Goal: Task Accomplishment & Management: Use online tool/utility

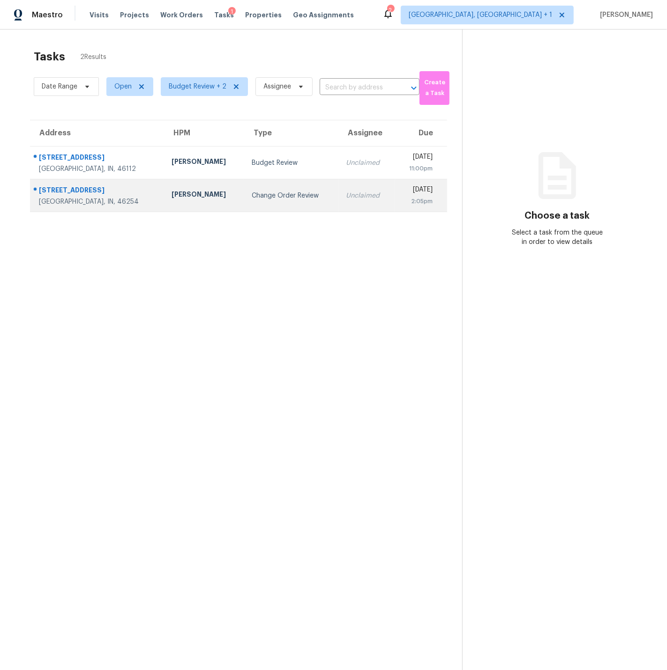
click at [121, 194] on div "[STREET_ADDRESS]" at bounding box center [98, 192] width 118 height 12
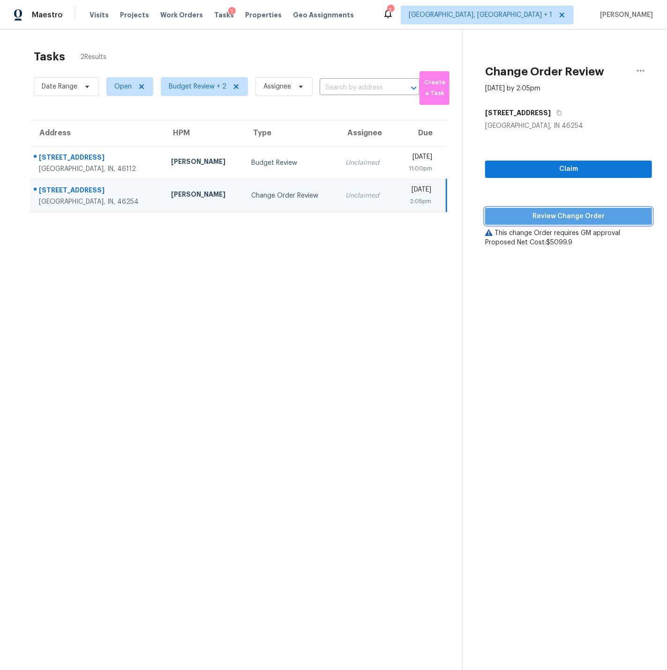
click at [566, 215] on span "Review Change Order" at bounding box center [568, 217] width 152 height 12
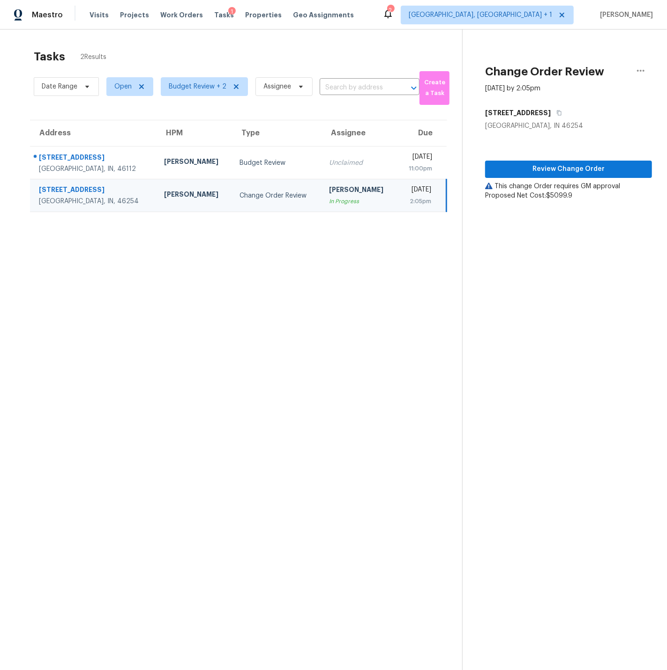
click at [87, 194] on div "[STREET_ADDRESS]" at bounding box center [94, 191] width 110 height 12
click at [85, 188] on div "[STREET_ADDRESS]" at bounding box center [94, 191] width 110 height 12
click at [551, 169] on span "Review Change Order" at bounding box center [568, 170] width 152 height 12
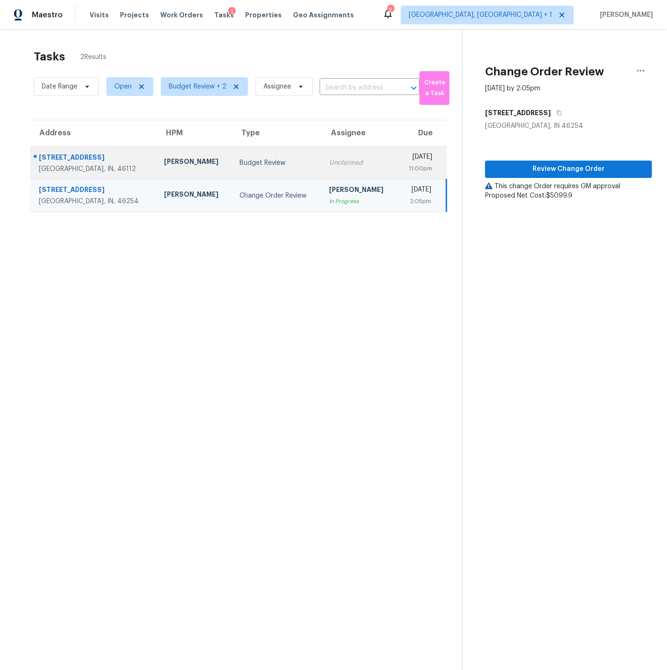
click at [118, 165] on div "Brownsburg, IN, 46112" at bounding box center [94, 168] width 110 height 9
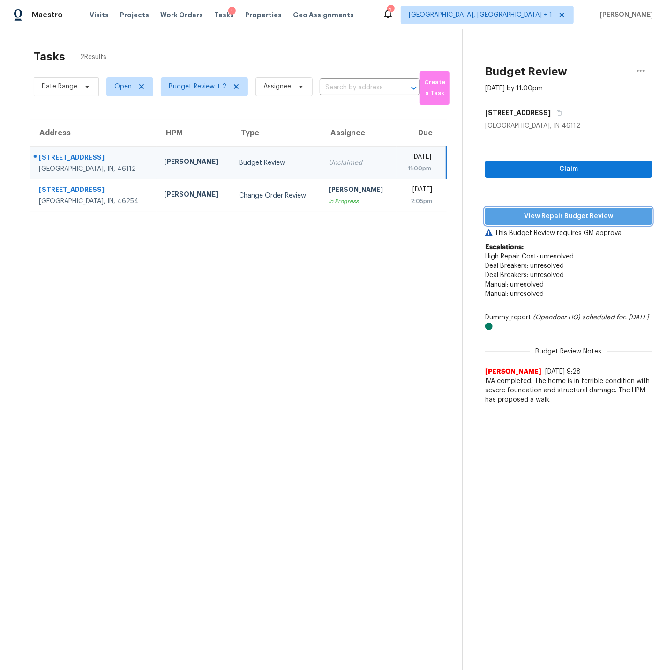
click at [560, 216] on span "View Repair Budget Review" at bounding box center [568, 217] width 152 height 12
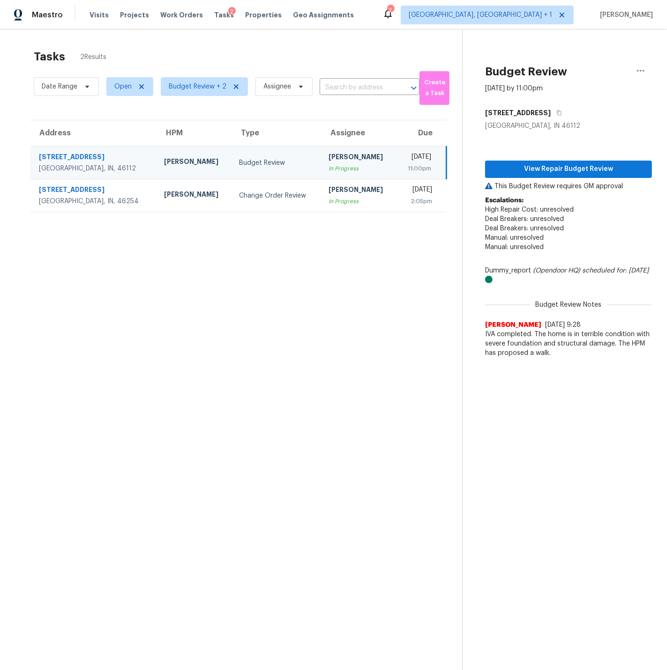
click at [396, 162] on td "Thu, Aug 28th 2025 11:00pm" at bounding box center [421, 163] width 50 height 33
click at [644, 71] on icon "button" at bounding box center [640, 70] width 11 height 11
click at [580, 71] on div "Unclaim this task" at bounding box center [586, 72] width 73 height 9
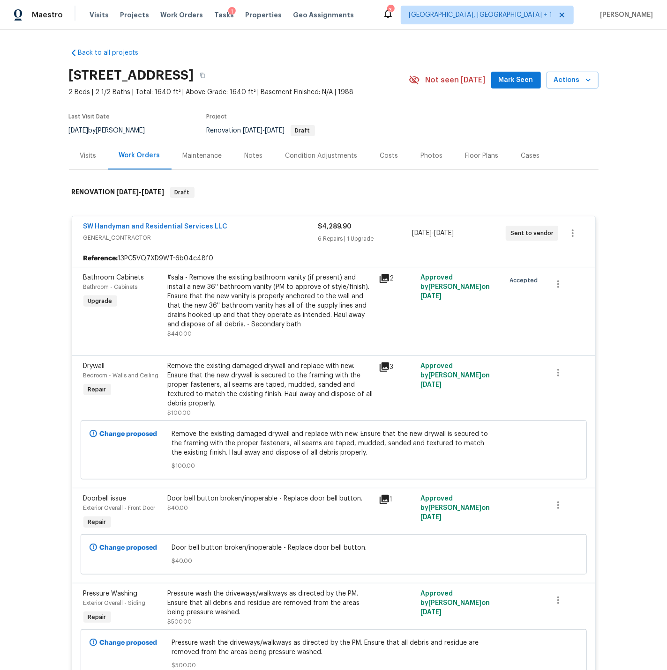
click at [387, 156] on div "Costs" at bounding box center [389, 155] width 18 height 9
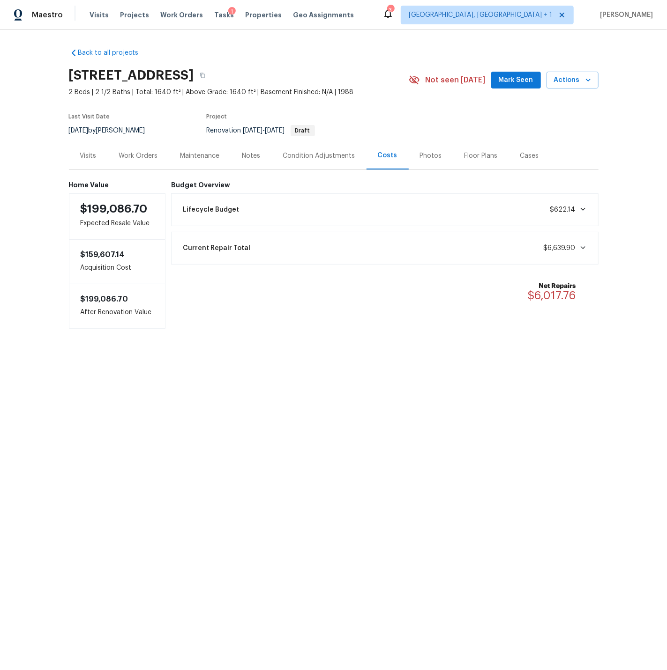
click at [314, 155] on div "Condition Adjustments" at bounding box center [319, 155] width 72 height 9
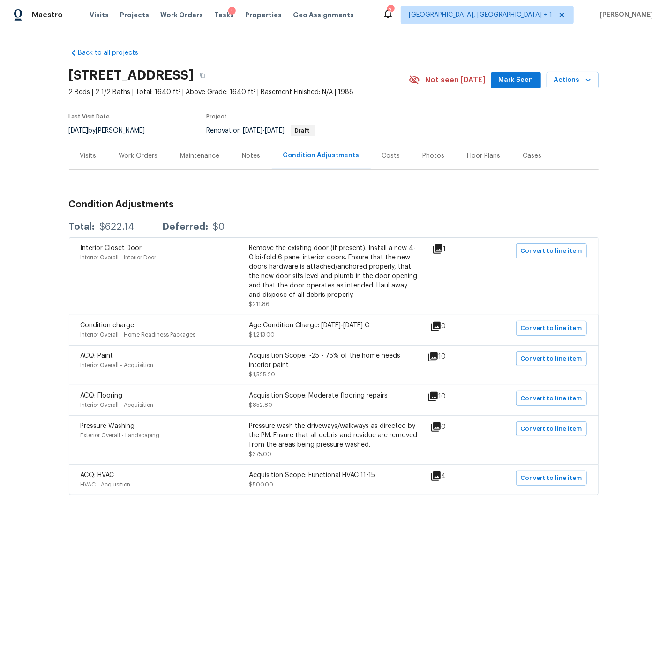
click at [88, 153] on div "Visits" at bounding box center [88, 155] width 16 height 9
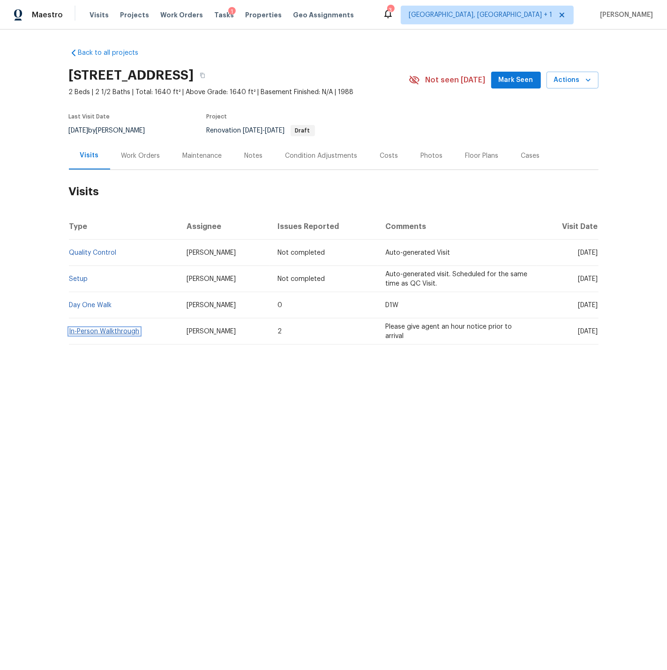
click at [114, 332] on link "In-Person Walkthrough" at bounding box center [104, 331] width 70 height 7
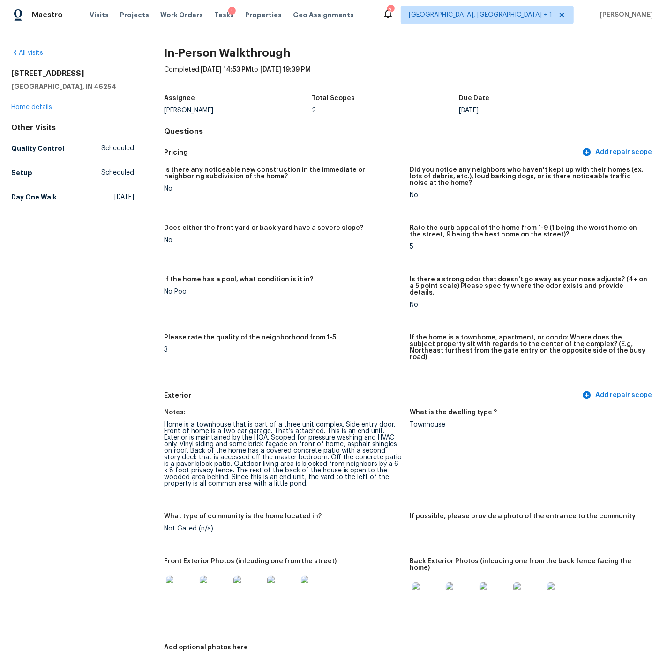
click at [40, 103] on div "[STREET_ADDRESS] Home details" at bounding box center [72, 90] width 123 height 43
click at [39, 106] on link "Home details" at bounding box center [31, 107] width 41 height 7
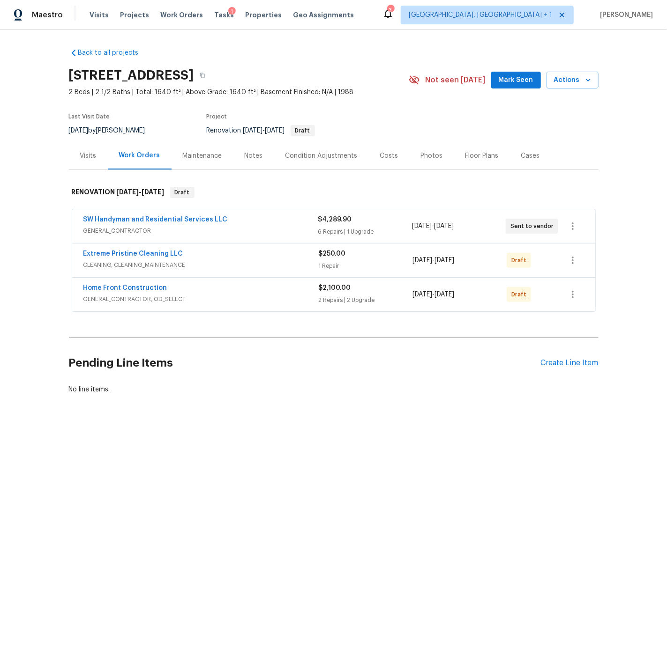
click at [230, 223] on div "SW Handyman and Residential Services LLC" at bounding box center [200, 220] width 235 height 11
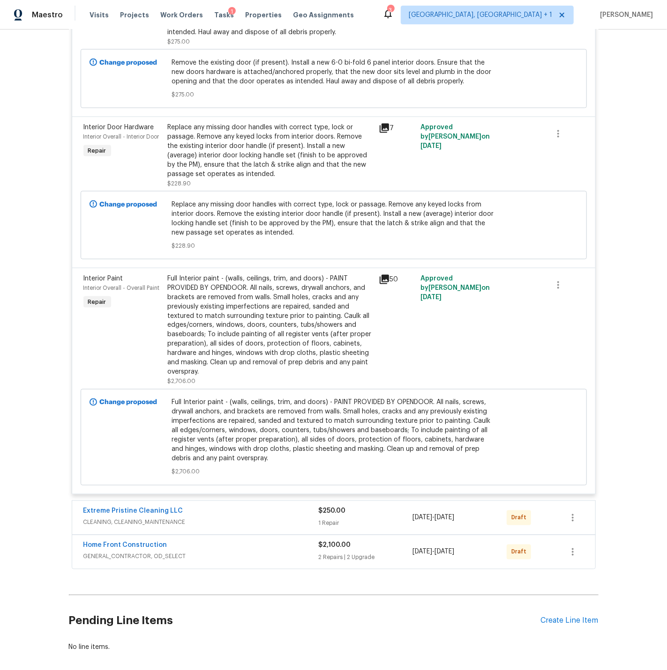
scroll to position [753, 0]
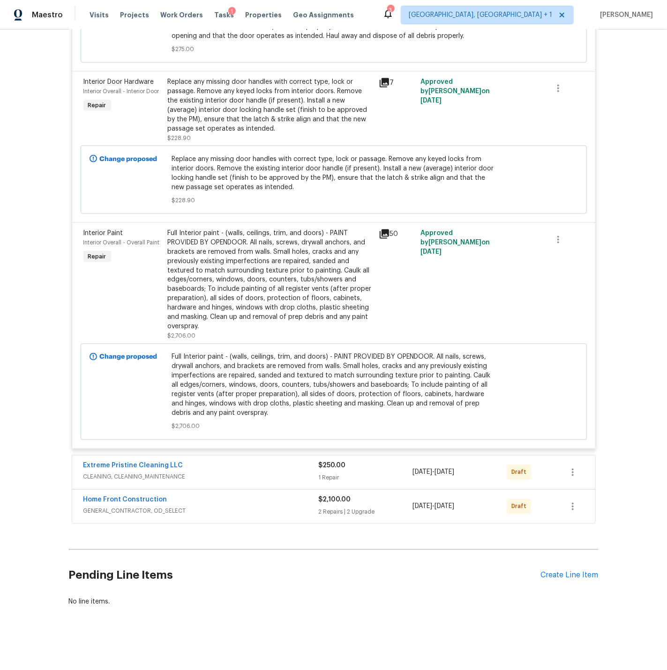
click at [246, 506] on div "Home Front Construction" at bounding box center [200, 501] width 235 height 11
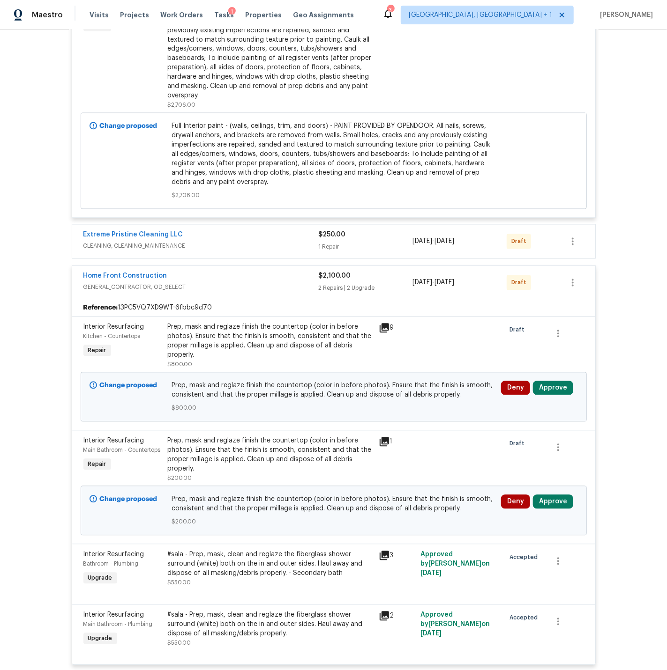
scroll to position [981, 0]
click at [385, 333] on icon at bounding box center [383, 327] width 9 height 9
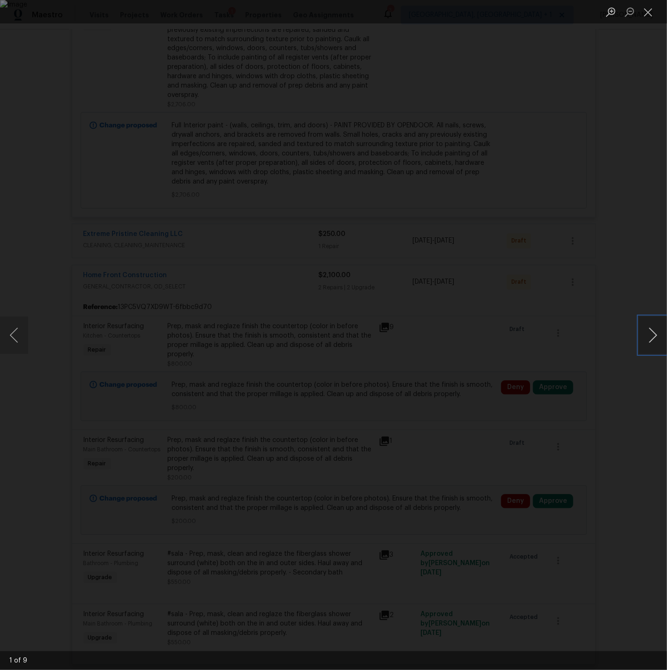
click at [653, 336] on button "Next image" at bounding box center [653, 335] width 28 height 37
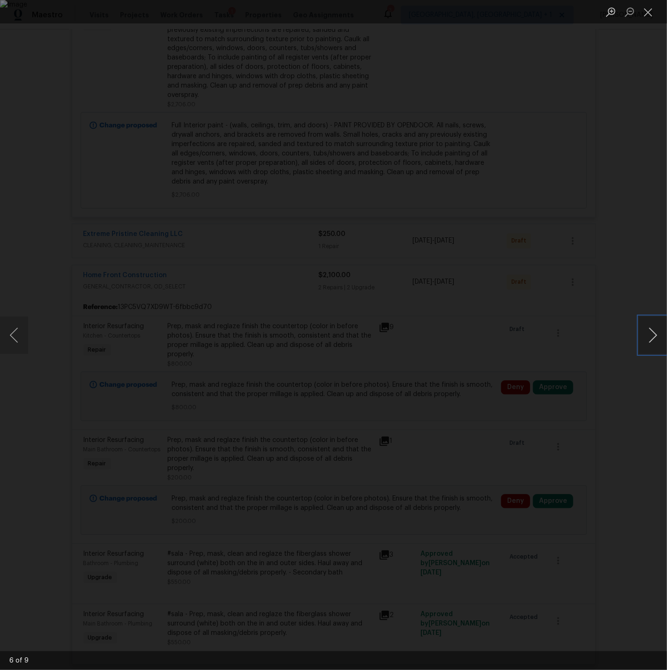
click at [653, 336] on button "Next image" at bounding box center [653, 335] width 28 height 37
click at [650, 15] on button "Close lightbox" at bounding box center [648, 12] width 19 height 16
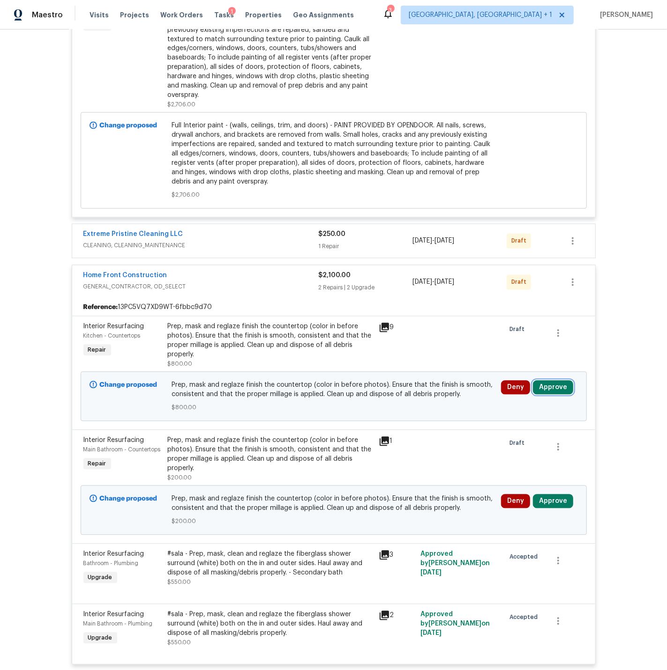
click at [554, 392] on button "Approve" at bounding box center [553, 388] width 40 height 14
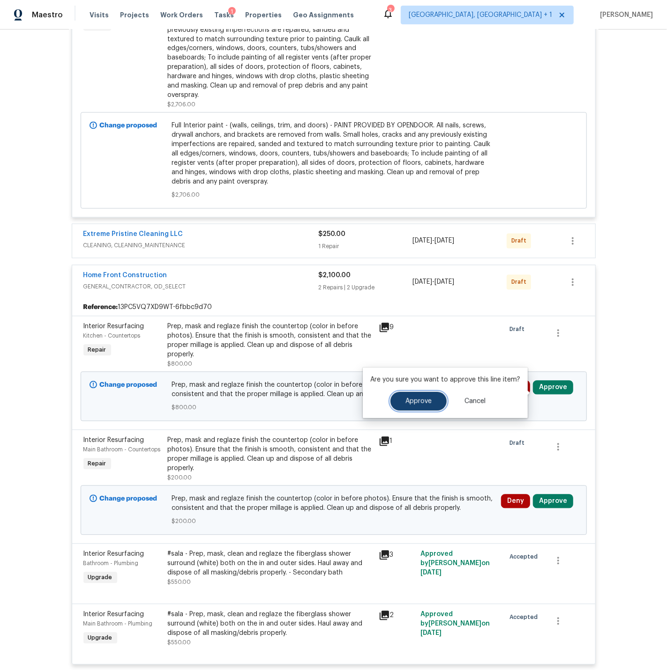
click at [417, 399] on span "Approve" at bounding box center [418, 401] width 26 height 7
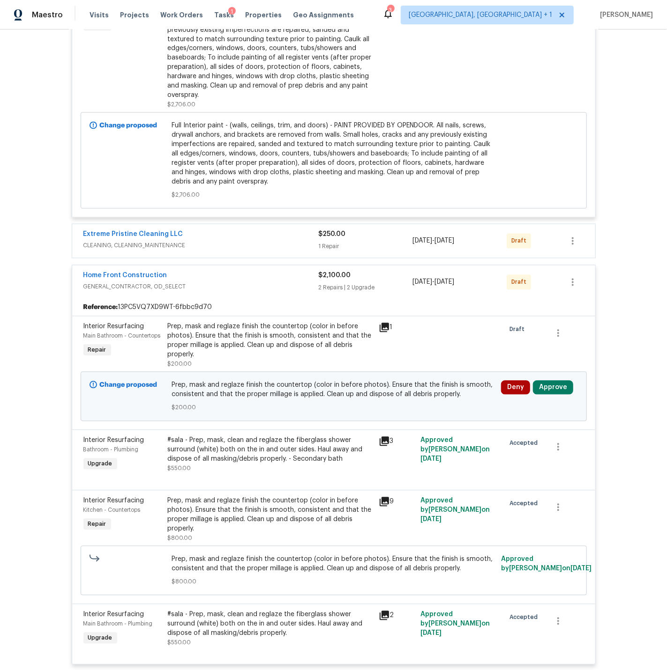
click at [383, 331] on icon at bounding box center [383, 327] width 9 height 9
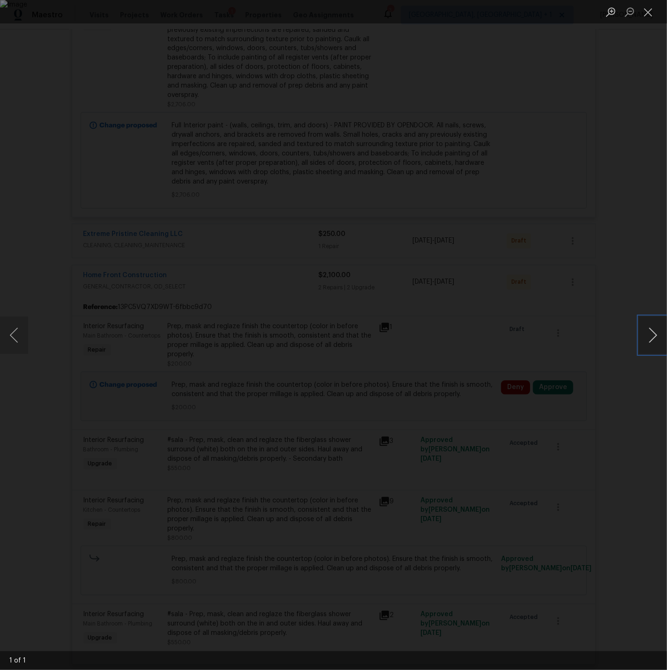
click at [654, 336] on button "Next image" at bounding box center [653, 335] width 28 height 37
click at [648, 12] on button "Close lightbox" at bounding box center [648, 12] width 19 height 16
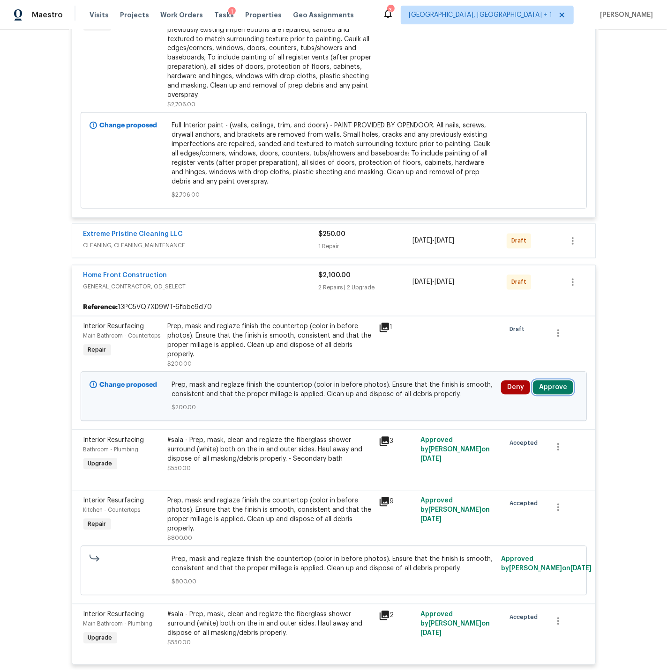
click at [553, 394] on button "Approve" at bounding box center [553, 388] width 40 height 14
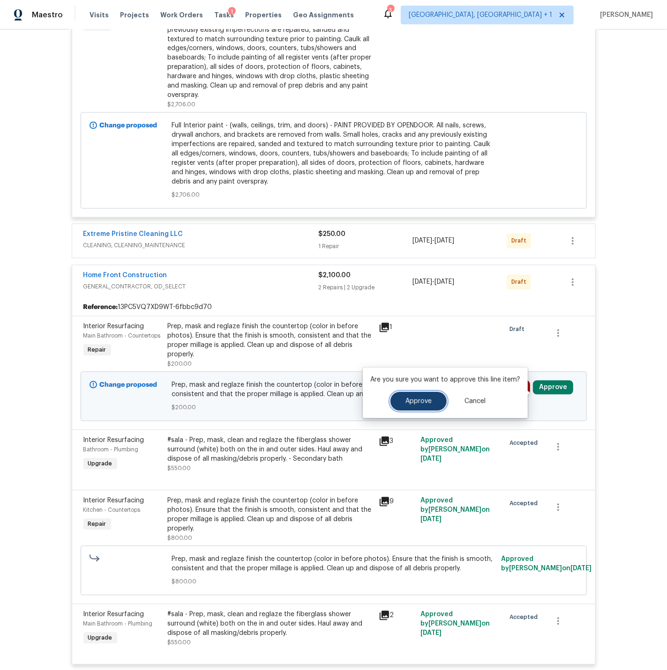
click at [419, 401] on span "Approve" at bounding box center [418, 401] width 26 height 7
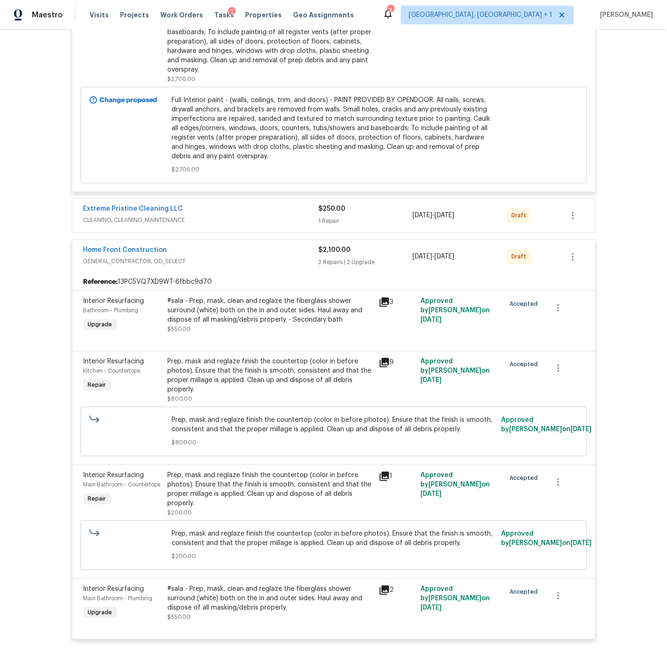
scroll to position [970, 0]
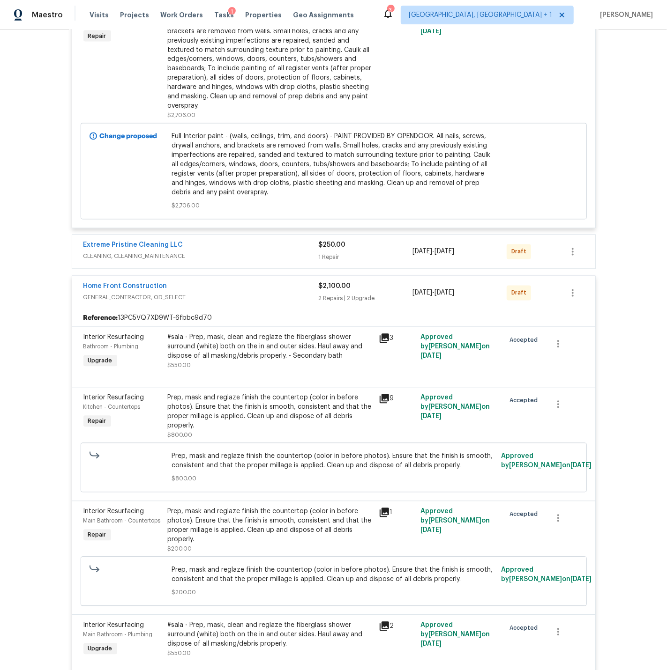
click at [254, 293] on div "Home Front Construction" at bounding box center [200, 287] width 235 height 11
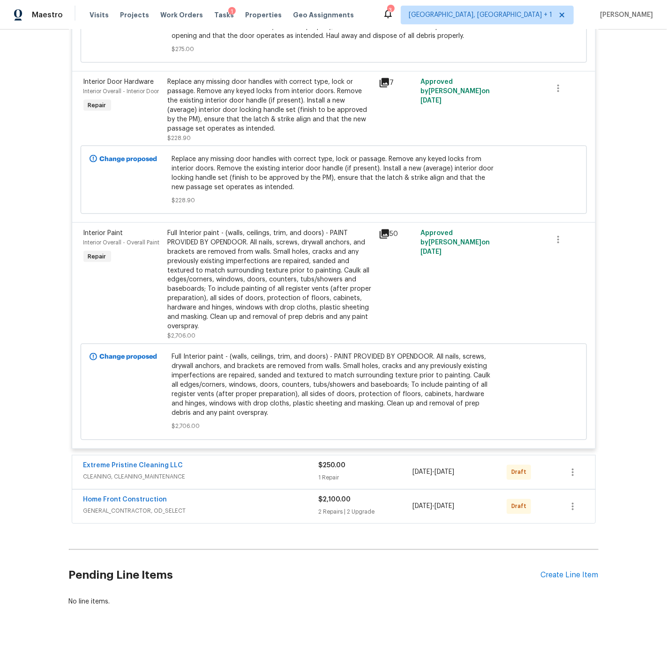
scroll to position [753, 0]
click at [243, 472] on div "Extreme Pristine Cleaning LLC" at bounding box center [200, 466] width 235 height 11
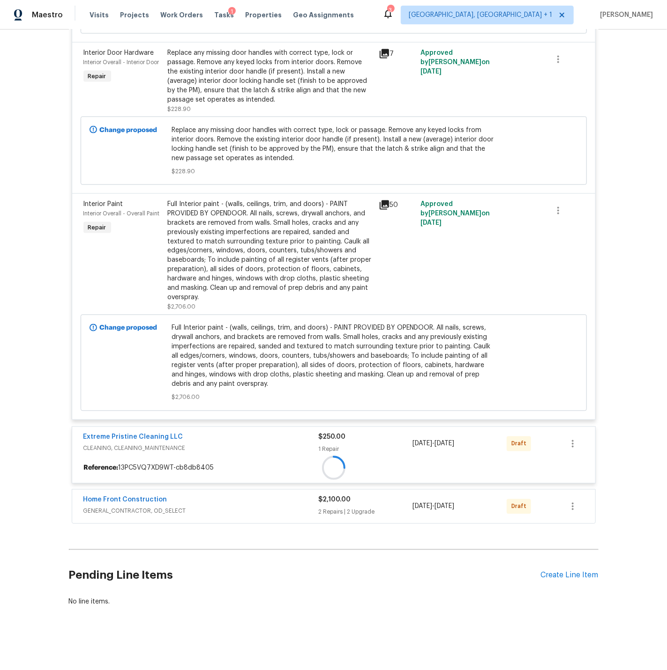
scroll to position [970, 0]
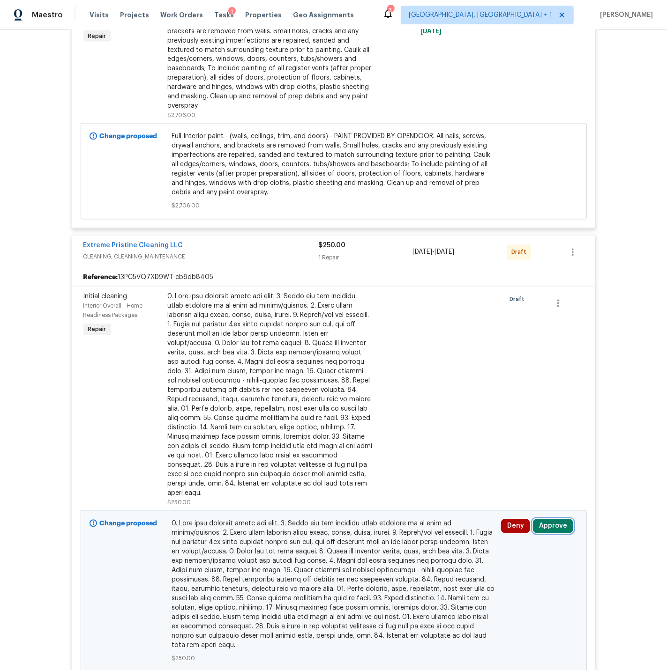
click at [548, 522] on button "Approve" at bounding box center [553, 527] width 40 height 14
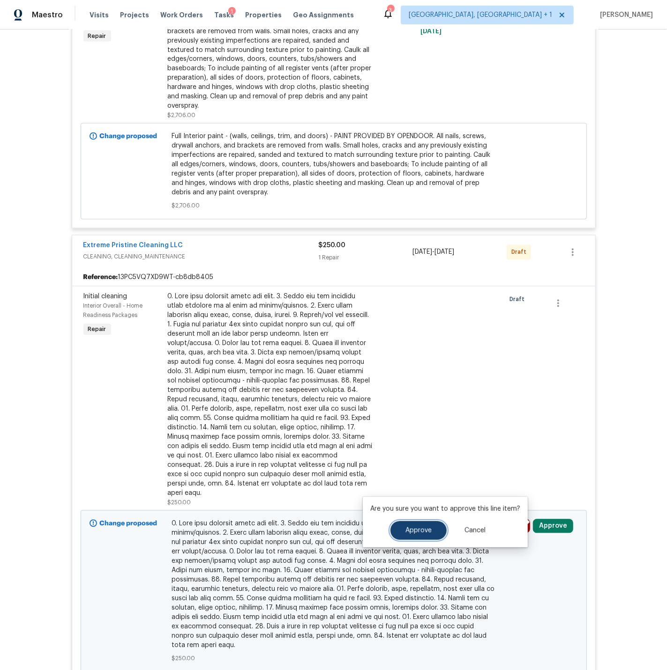
click at [424, 526] on button "Approve" at bounding box center [418, 530] width 56 height 19
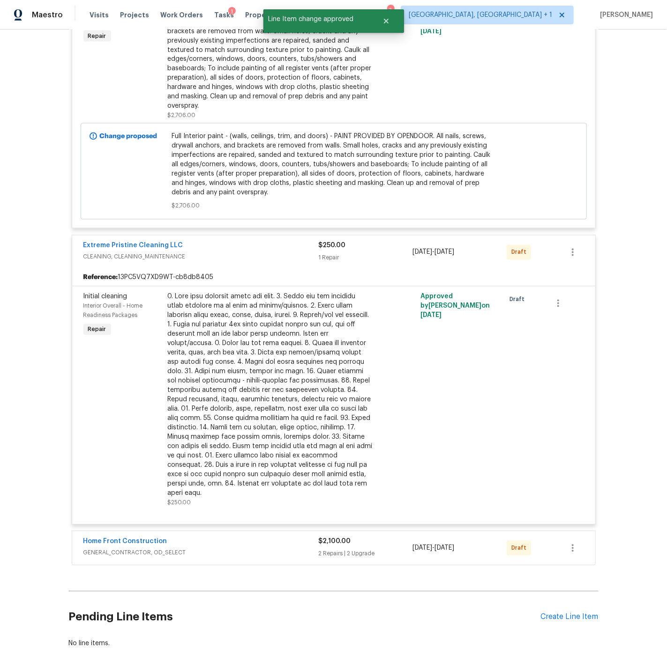
click at [244, 249] on div "Extreme Pristine Cleaning LLC" at bounding box center [200, 246] width 235 height 11
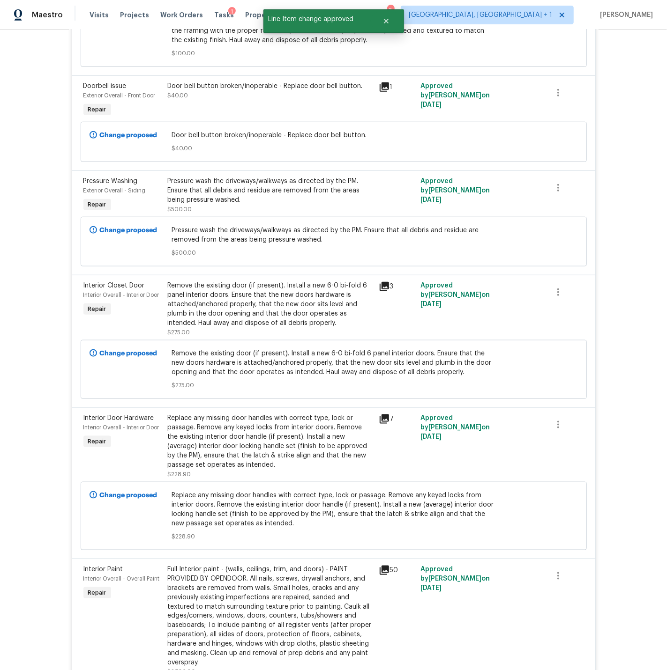
scroll to position [0, 0]
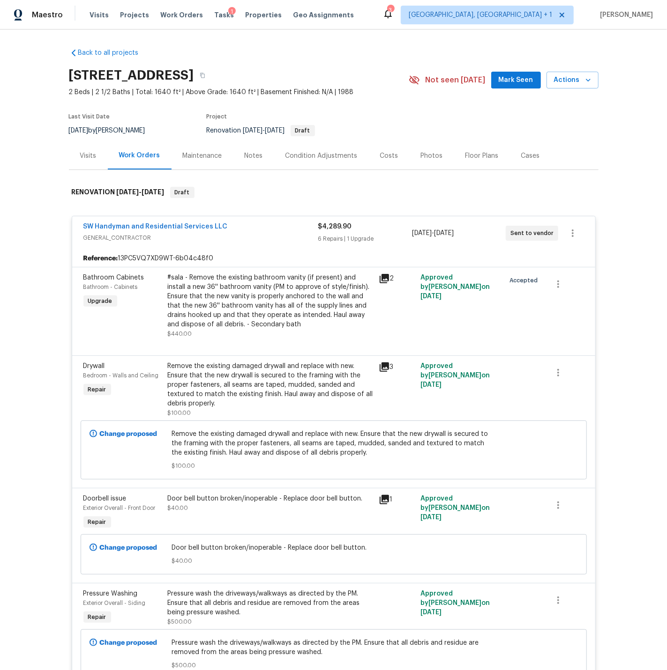
click at [253, 230] on div "SW Handyman and Residential Services LLC" at bounding box center [200, 227] width 235 height 11
click at [205, 74] on icon "button" at bounding box center [202, 75] width 5 height 5
click at [389, 156] on div "Costs" at bounding box center [389, 155] width 18 height 9
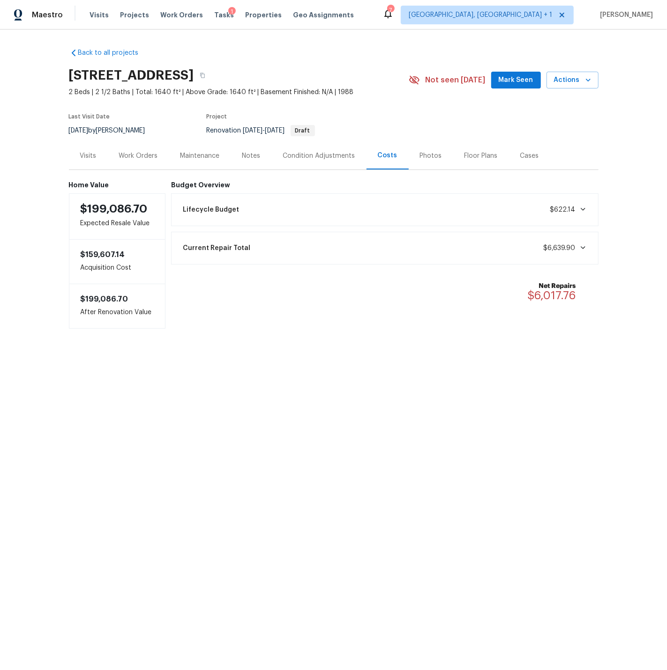
click at [583, 208] on icon at bounding box center [582, 209] width 5 height 3
click at [130, 156] on div "Work Orders" at bounding box center [138, 155] width 39 height 9
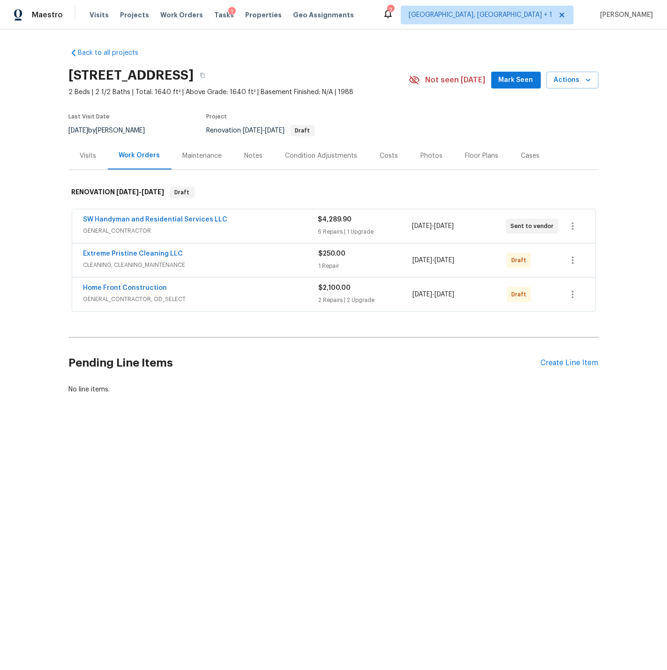
click at [230, 225] on div "SW Handyman and Residential Services LLC" at bounding box center [200, 220] width 235 height 11
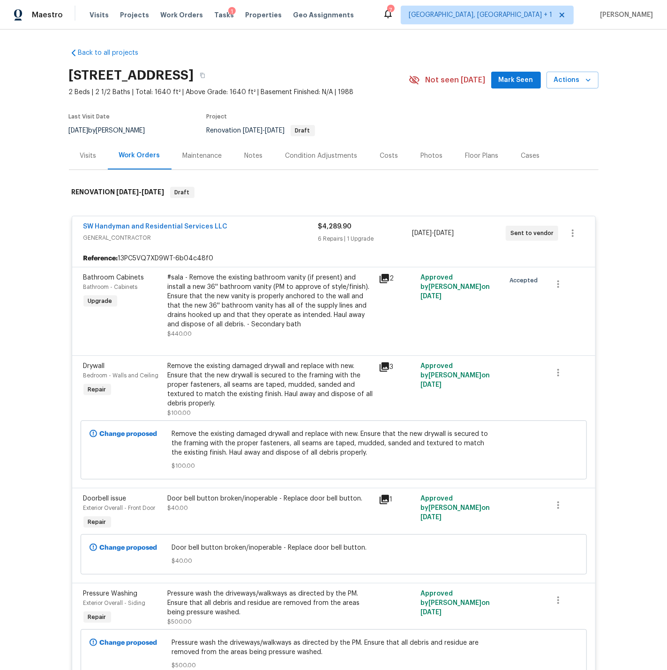
click at [248, 156] on div "Notes" at bounding box center [254, 155] width 18 height 9
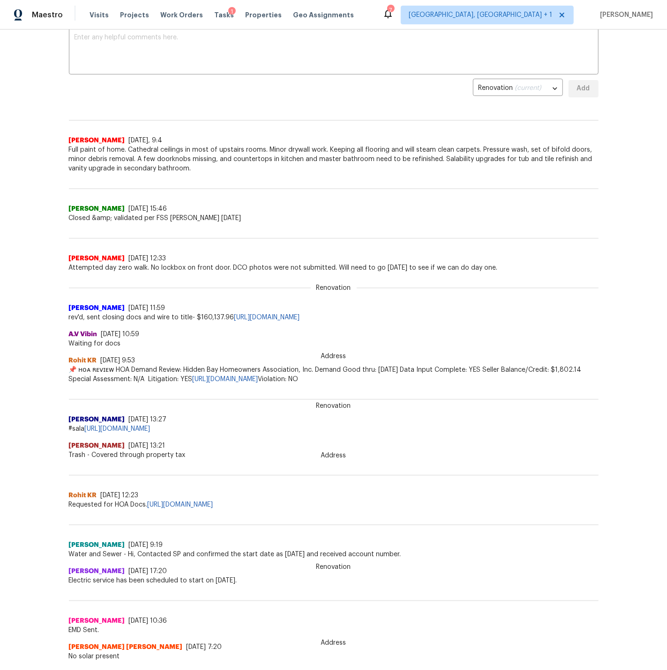
scroll to position [214, 0]
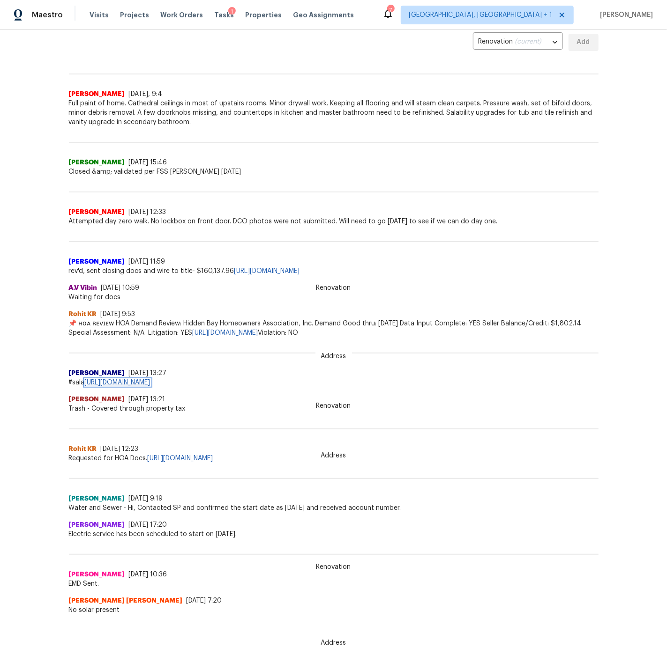
click at [150, 379] on link "https://docs.google.com/spreadsheets/d/1ba18CTaAi0h_njSRujAFueFN-BeHBPky9hwbOAy…" at bounding box center [118, 382] width 66 height 7
click at [176, 16] on span "Work Orders" at bounding box center [181, 14] width 43 height 9
